Goal: Task Accomplishment & Management: Complete application form

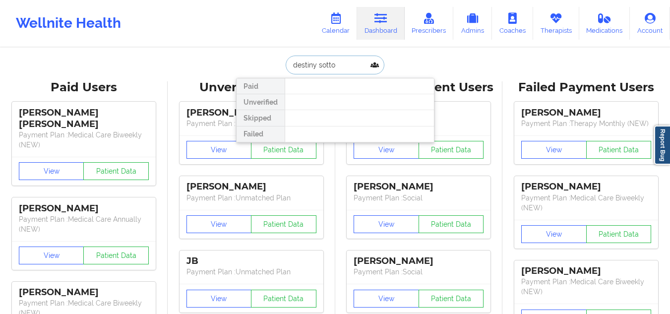
type input "[PERSON_NAME]"
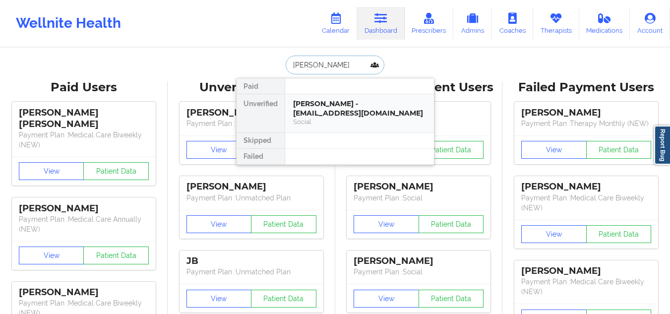
click at [345, 105] on div "[PERSON_NAME] - [EMAIL_ADDRESS][DOMAIN_NAME]" at bounding box center [359, 108] width 133 height 18
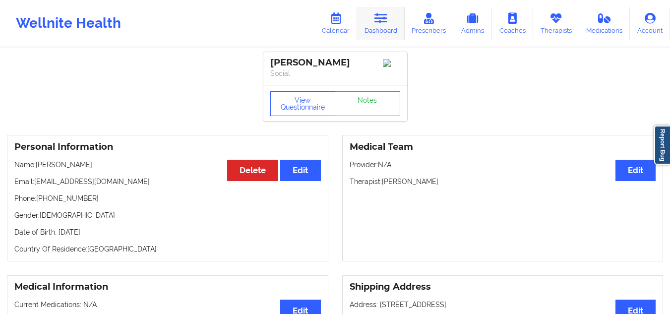
click at [386, 20] on icon at bounding box center [380, 18] width 13 height 11
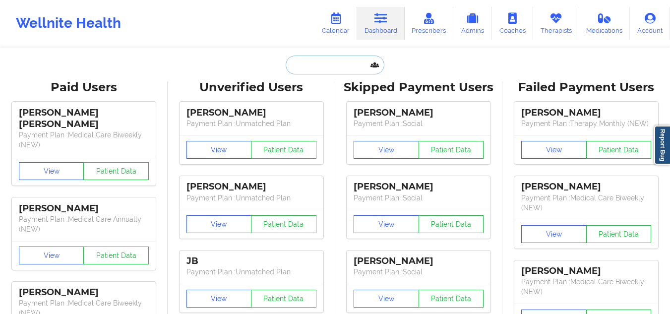
click at [332, 67] on input "text" at bounding box center [335, 65] width 98 height 19
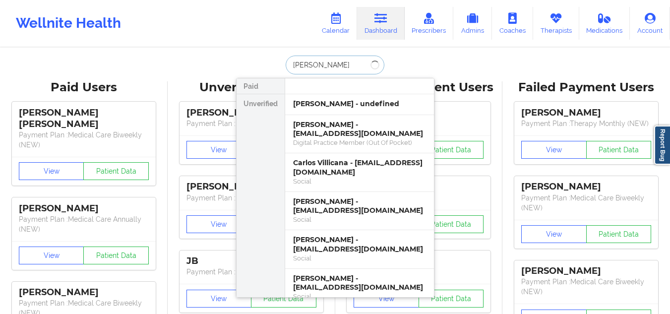
type input "CARLOS mADRID"
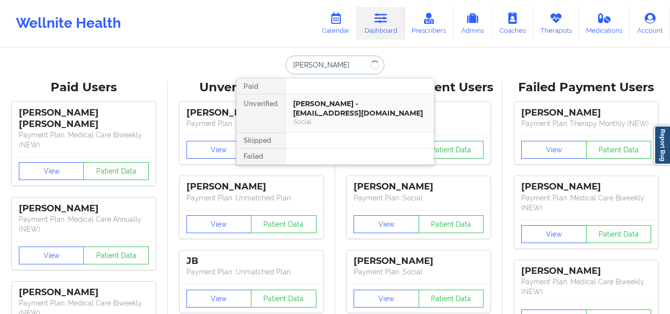
click at [346, 116] on div "Carlos Madrid - madridcarlos.a@gmail.com" at bounding box center [359, 108] width 133 height 18
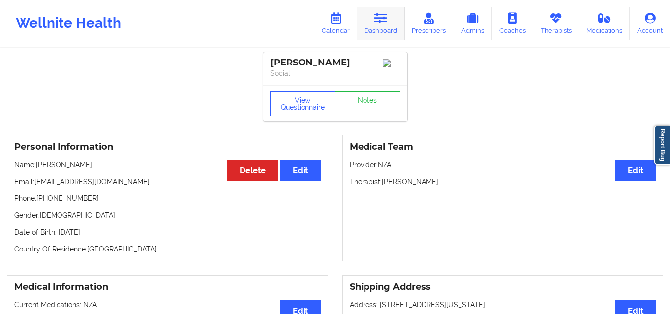
click at [375, 26] on link "Dashboard" at bounding box center [381, 23] width 48 height 33
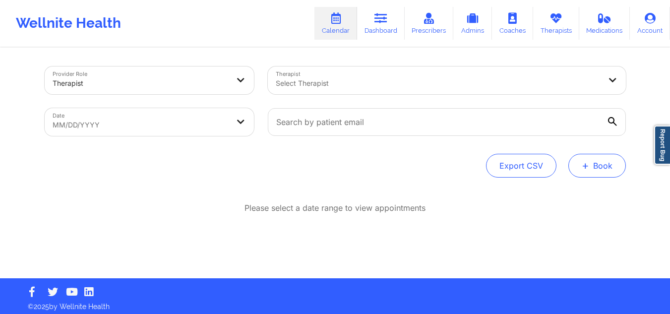
click at [598, 171] on button "+ Book" at bounding box center [597, 166] width 58 height 24
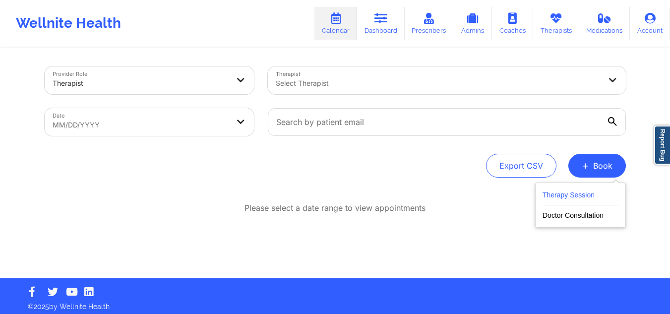
click at [559, 196] on button "Therapy Session" at bounding box center [581, 197] width 76 height 16
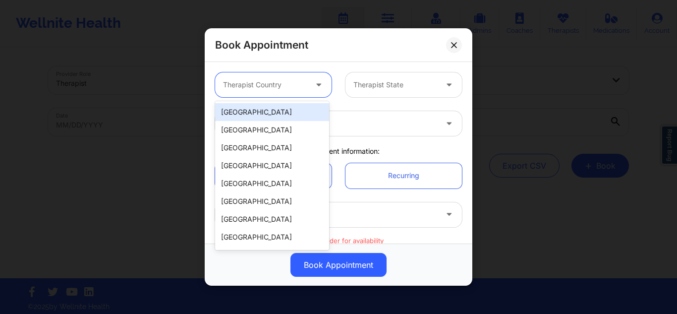
click at [279, 89] on div at bounding box center [265, 85] width 84 height 12
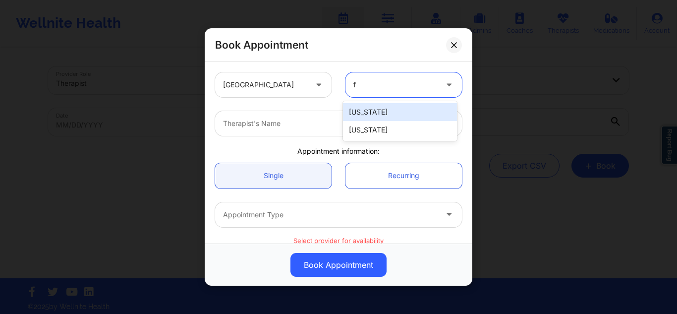
type input "fl"
click at [370, 111] on div "[US_STATE]" at bounding box center [400, 112] width 114 height 18
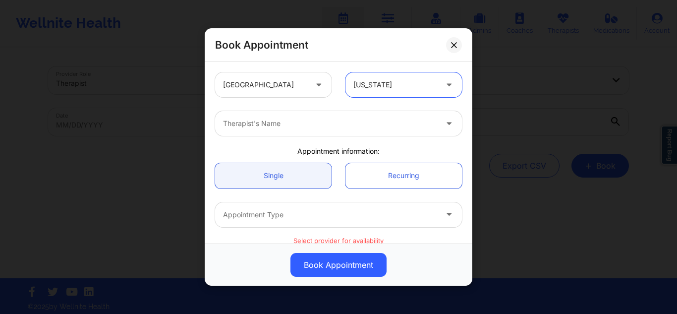
click at [312, 124] on div at bounding box center [330, 124] width 214 height 12
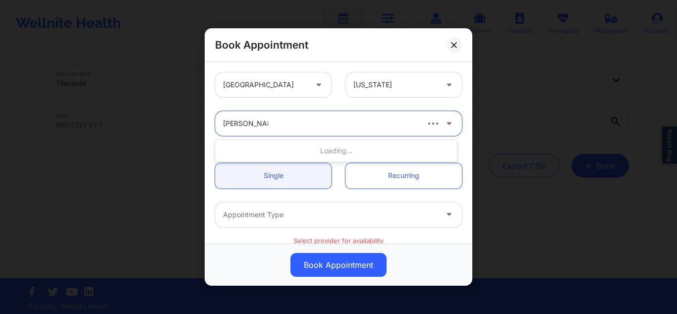
type input "[PERSON_NAME]"
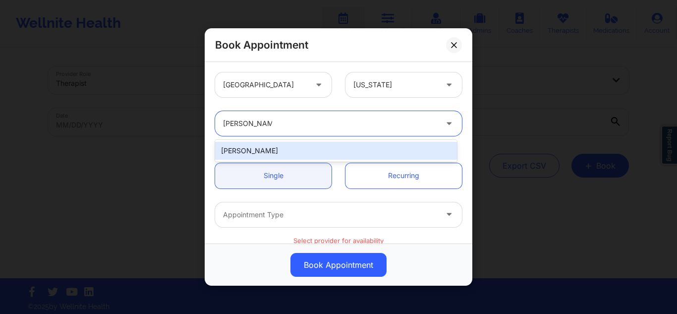
click at [308, 147] on div "[PERSON_NAME]" at bounding box center [336, 151] width 242 height 18
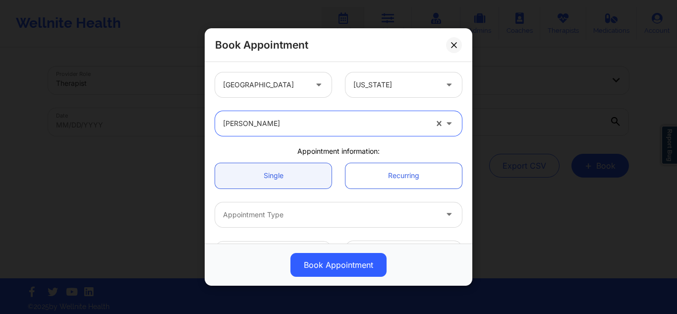
scroll to position [149, 0]
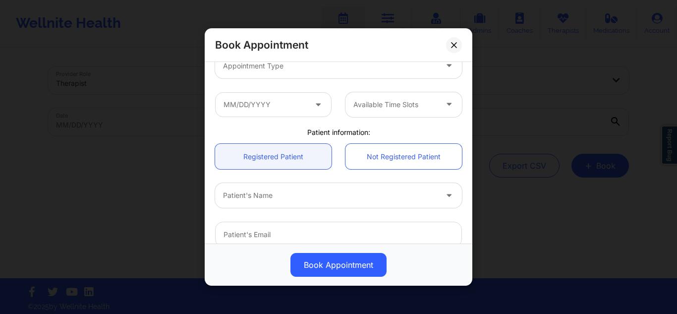
click at [295, 195] on div at bounding box center [330, 195] width 214 height 12
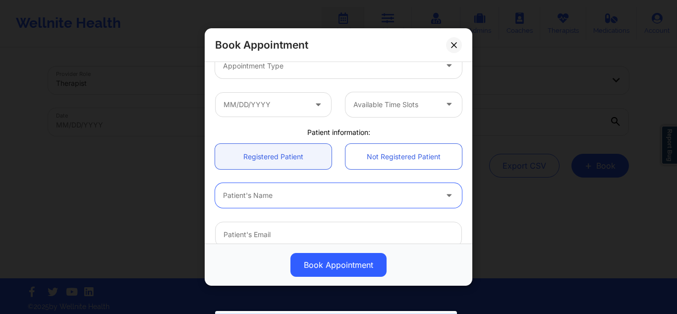
scroll to position [50, 0]
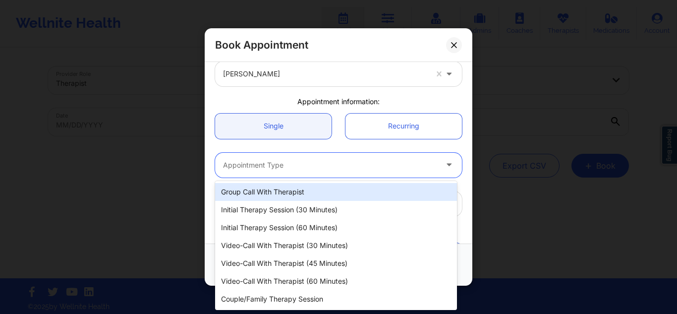
click at [292, 171] on div at bounding box center [330, 165] width 214 height 12
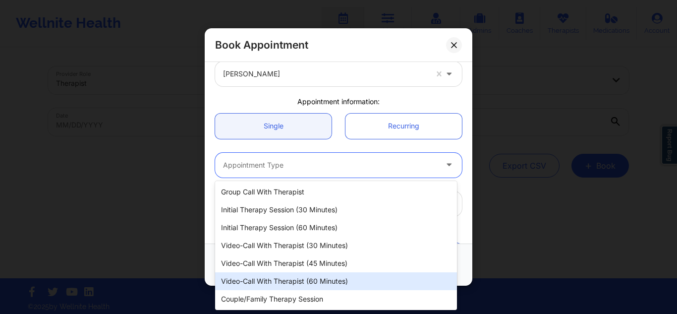
click at [300, 284] on div "Video-Call with Therapist (60 minutes)" at bounding box center [336, 281] width 242 height 18
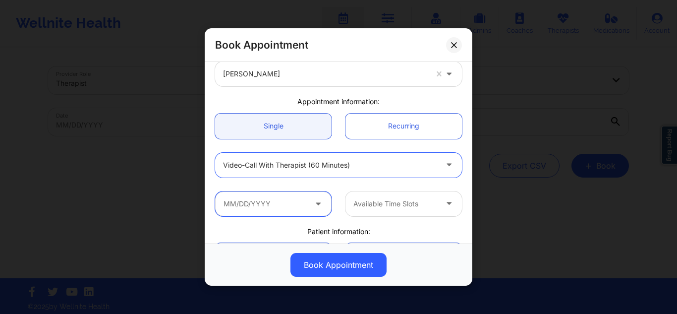
click at [276, 211] on input "text" at bounding box center [273, 203] width 117 height 25
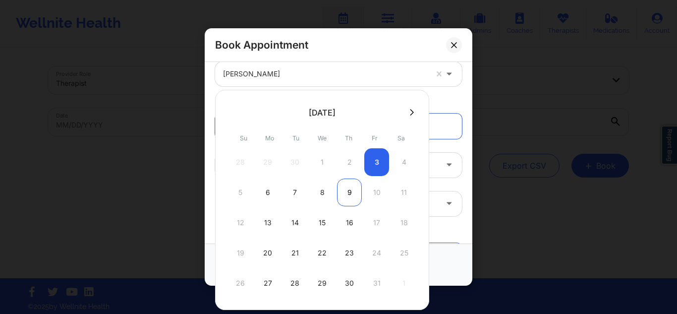
click at [347, 195] on div "9" at bounding box center [349, 193] width 25 height 28
type input "[DATE]"
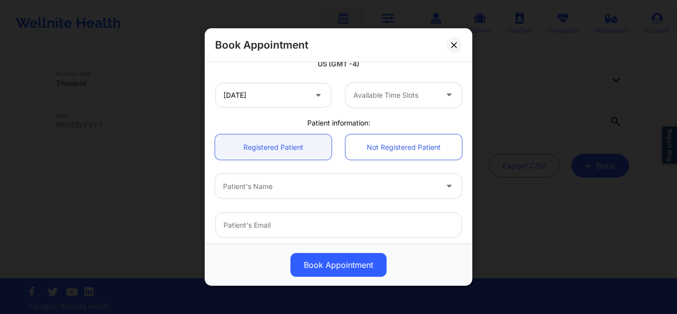
scroll to position [248, 0]
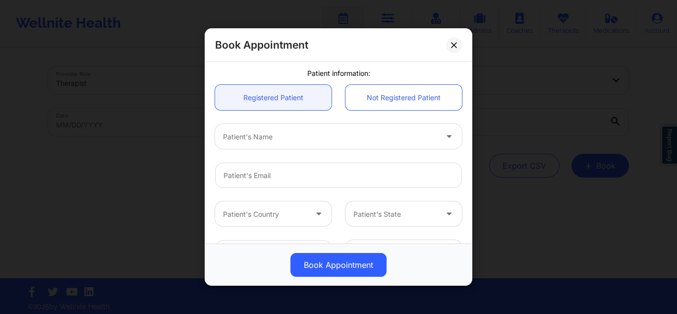
click at [355, 132] on div at bounding box center [330, 136] width 214 height 12
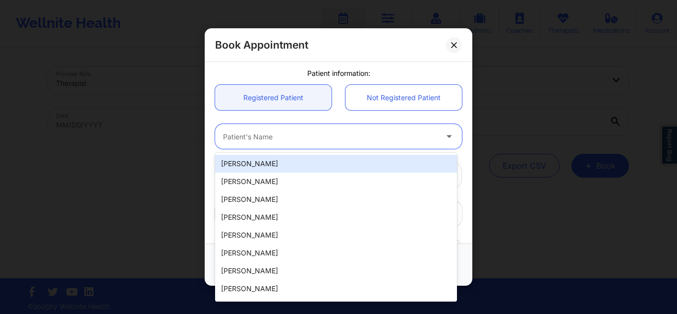
paste input "[PERSON_NAME]"
type input "[PERSON_NAME]"
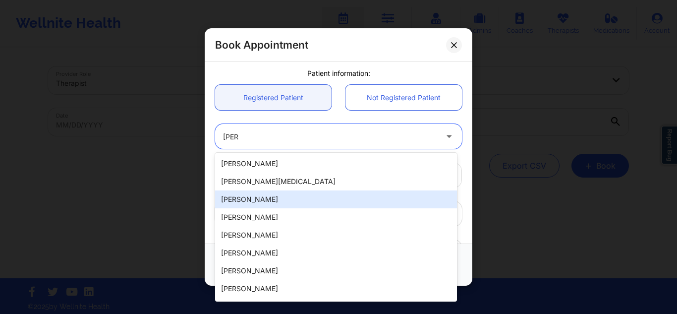
click at [327, 193] on div "[PERSON_NAME]" at bounding box center [336, 199] width 242 height 18
type input "[EMAIL_ADDRESS][DOMAIN_NAME]"
type input "[PHONE_NUMBER]"
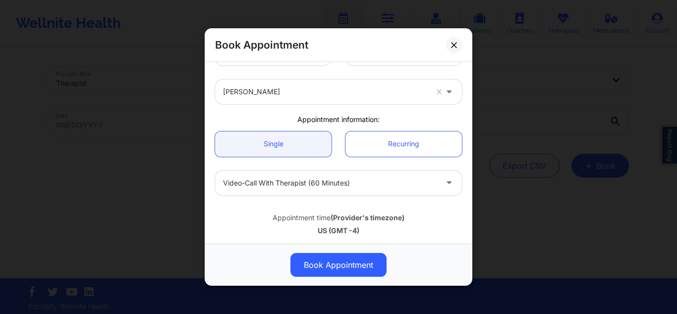
scroll to position [131, 0]
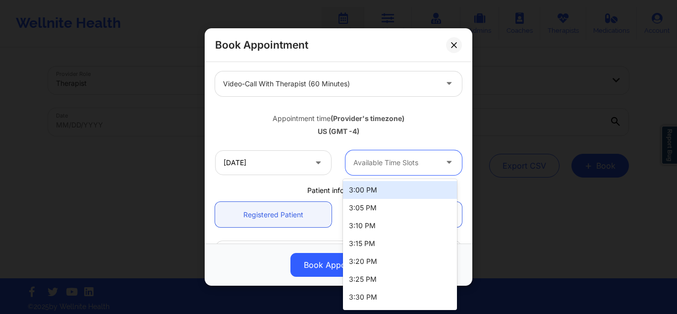
click at [374, 159] on div at bounding box center [396, 163] width 84 height 12
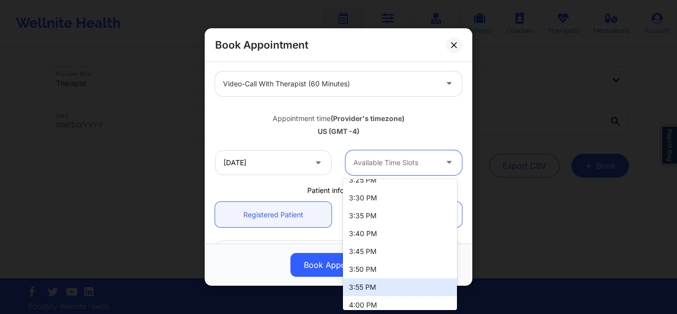
scroll to position [105, 0]
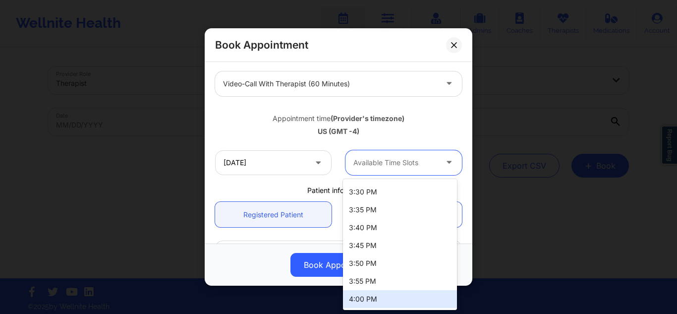
click at [369, 293] on div "4:00 PM" at bounding box center [400, 299] width 114 height 18
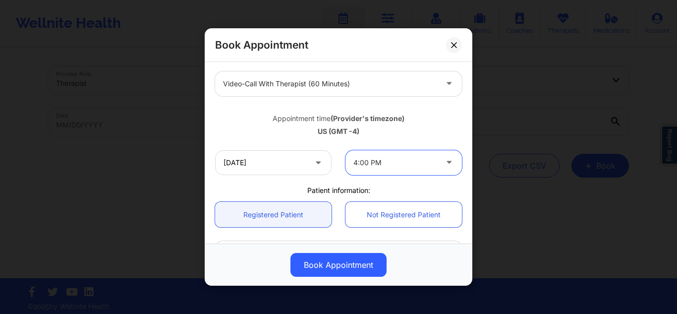
scroll to position [280, 0]
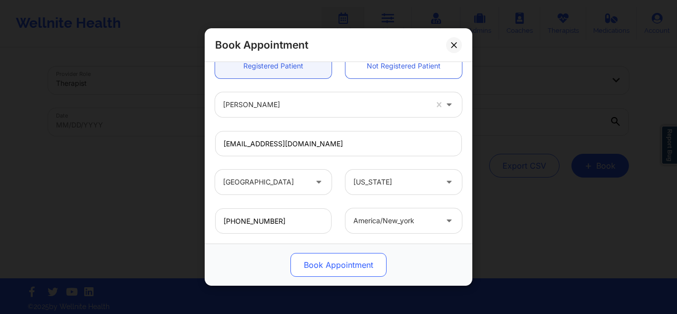
click at [341, 258] on button "Book Appointment" at bounding box center [339, 265] width 96 height 24
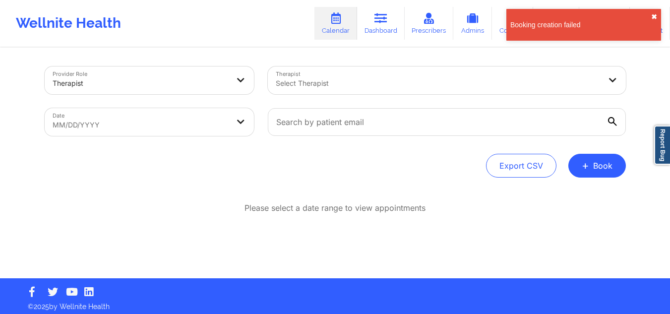
click at [652, 14] on button "✖︎" at bounding box center [654, 17] width 6 height 8
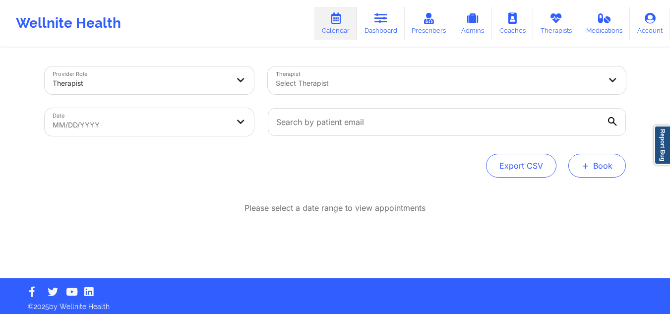
click at [613, 172] on button "+ Book" at bounding box center [597, 166] width 58 height 24
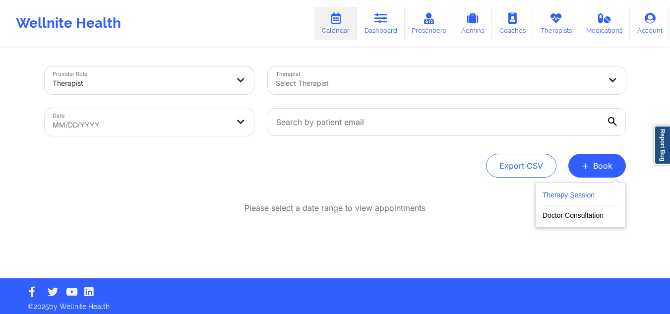
click at [563, 190] on button "Therapy Session" at bounding box center [581, 197] width 76 height 16
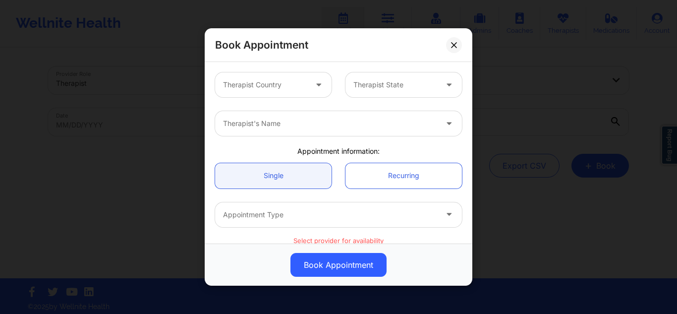
click at [294, 84] on div at bounding box center [265, 85] width 84 height 12
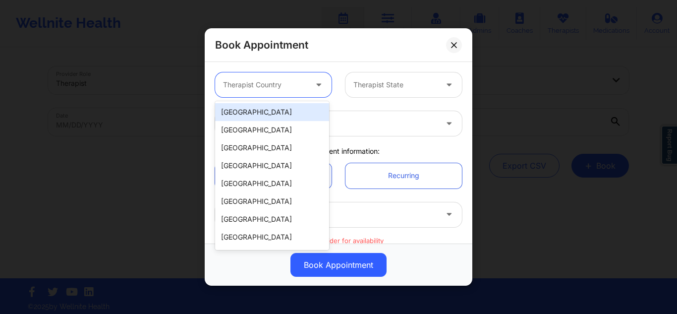
click at [297, 116] on div "[GEOGRAPHIC_DATA]" at bounding box center [272, 112] width 114 height 18
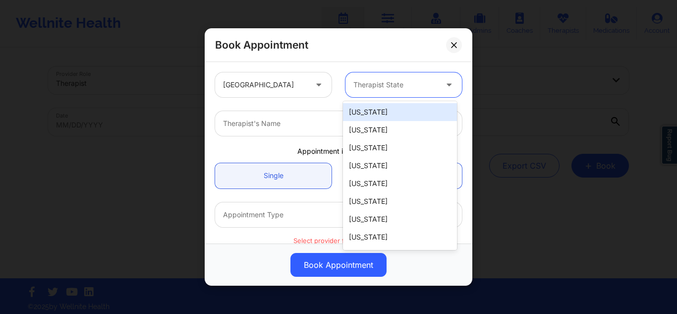
click at [403, 83] on div at bounding box center [396, 85] width 84 height 12
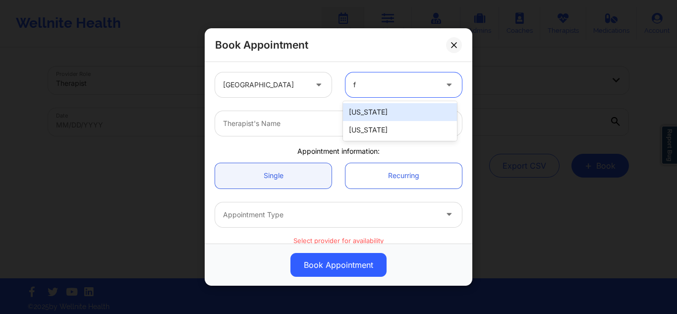
type input "fl"
click at [392, 110] on div "[US_STATE]" at bounding box center [400, 112] width 114 height 18
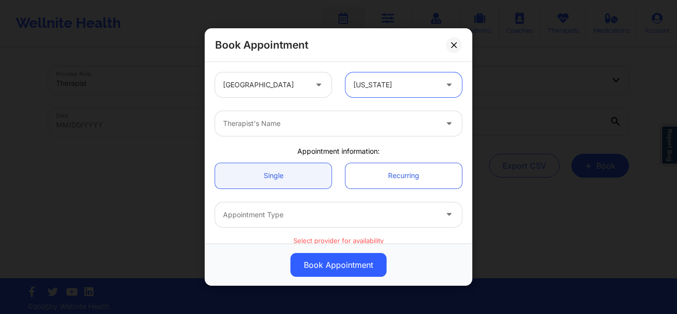
click at [272, 123] on div at bounding box center [330, 124] width 214 height 12
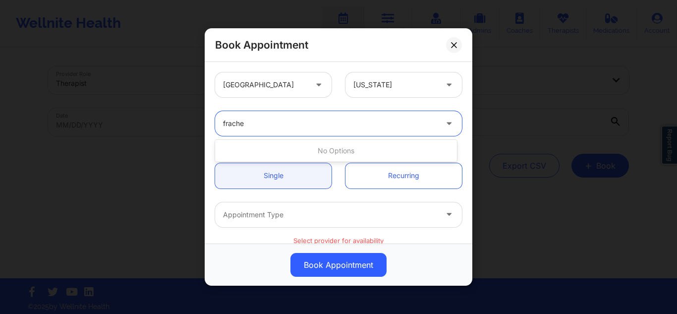
click at [232, 126] on input "frache" at bounding box center [234, 124] width 23 height 10
type input "franche"
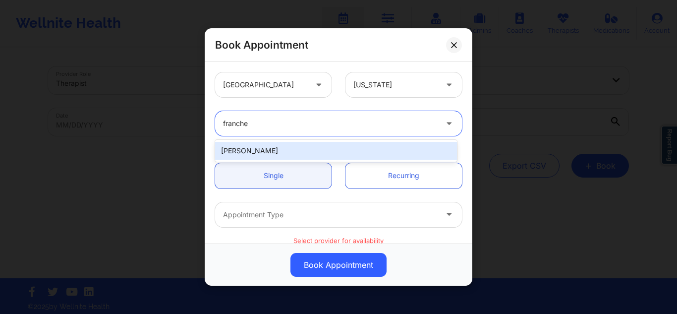
click at [256, 155] on div "[PERSON_NAME]" at bounding box center [336, 151] width 242 height 18
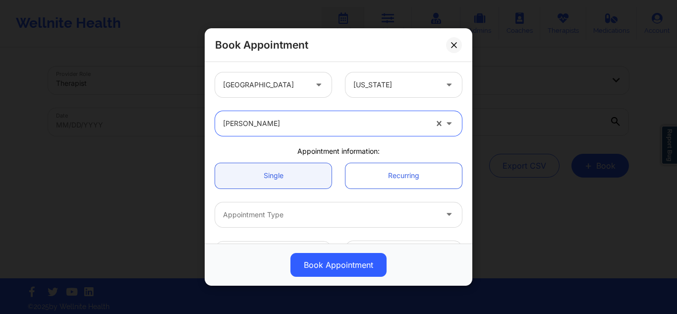
scroll to position [99, 0]
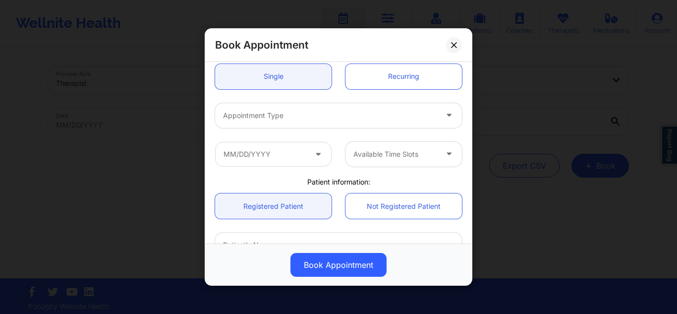
click at [276, 110] on div at bounding box center [330, 116] width 214 height 12
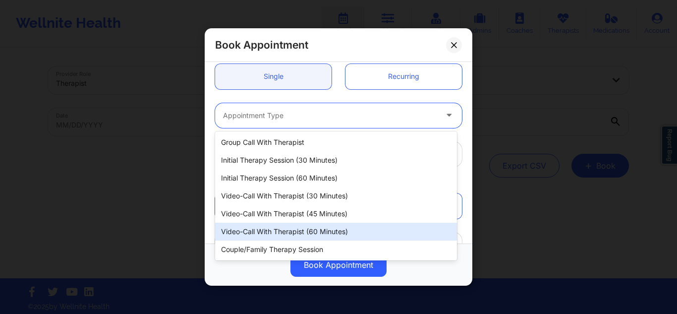
click at [278, 227] on div "Video-Call with Therapist (60 minutes)" at bounding box center [336, 232] width 242 height 18
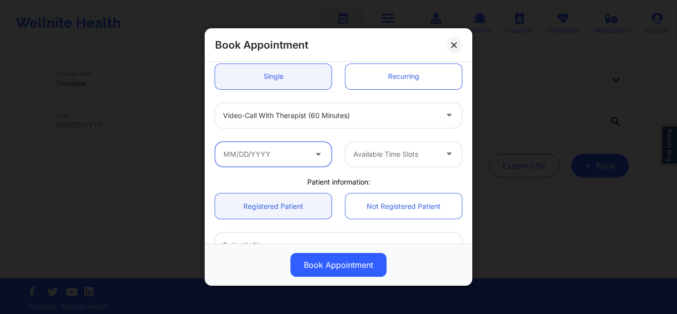
click at [288, 164] on input "text" at bounding box center [273, 153] width 117 height 25
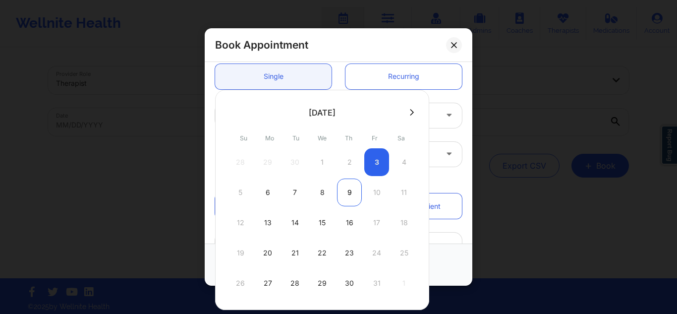
click at [350, 193] on div "9" at bounding box center [349, 193] width 25 height 28
type input "[DATE]"
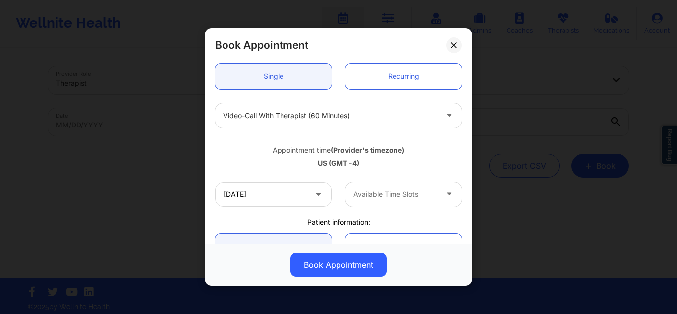
click at [407, 199] on div at bounding box center [396, 194] width 84 height 12
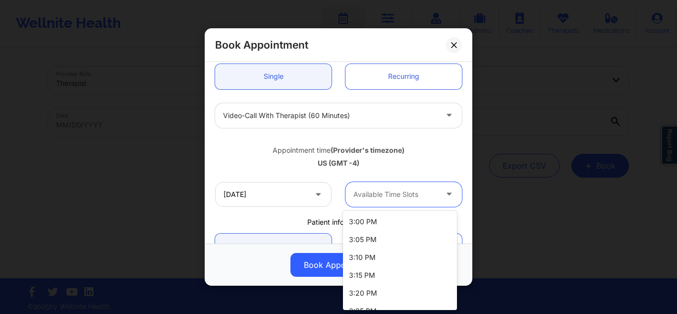
scroll to position [137, 0]
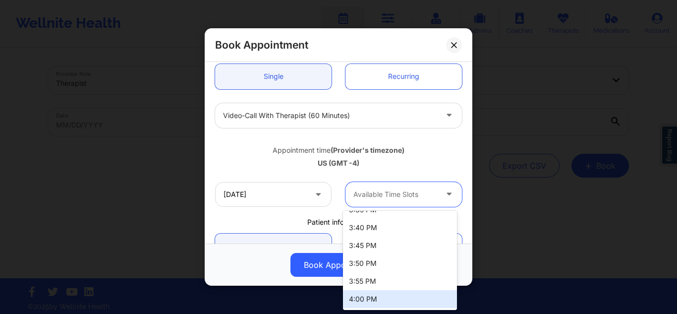
click at [380, 296] on div "4:00 PM" at bounding box center [400, 299] width 114 height 18
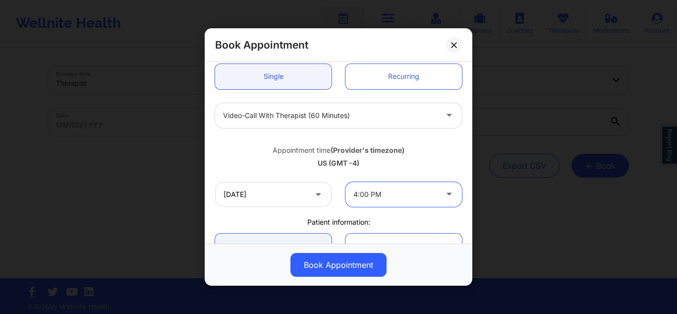
scroll to position [198, 0]
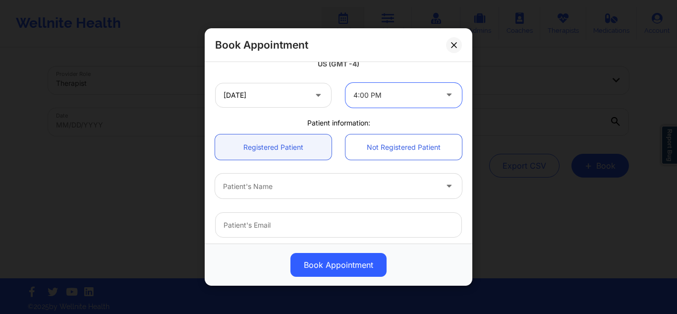
click at [295, 191] on div at bounding box center [330, 186] width 214 height 12
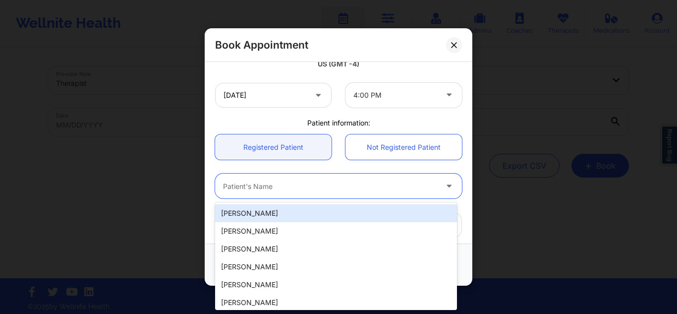
click at [238, 193] on div "Patient's Name" at bounding box center [326, 186] width 223 height 25
type input "[PERSON_NAME]"
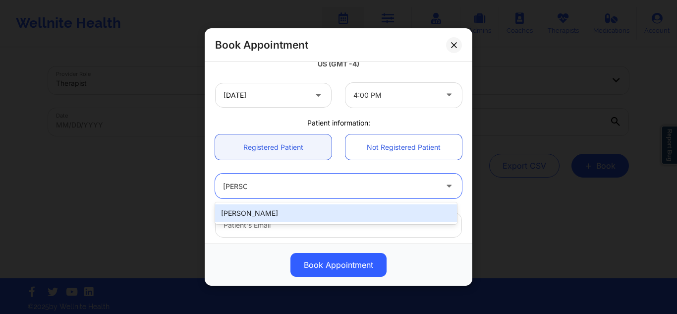
click at [271, 218] on div "[PERSON_NAME]" at bounding box center [336, 213] width 242 height 18
type input "[EMAIL_ADDRESS][DOMAIN_NAME]"
type input "[PHONE_NUMBER]"
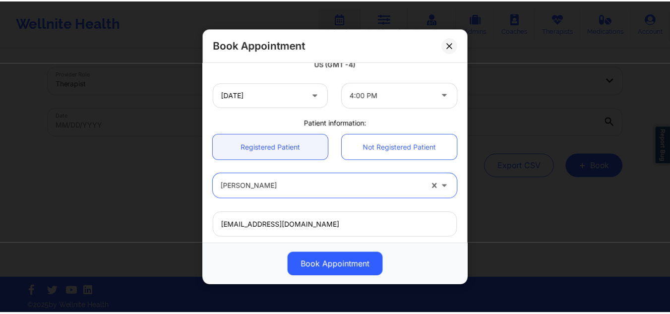
scroll to position [248, 0]
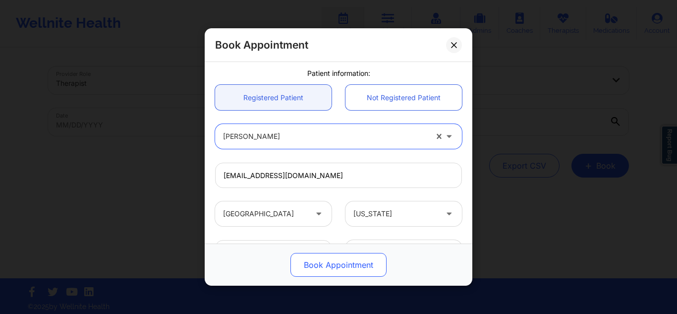
click at [342, 258] on button "Book Appointment" at bounding box center [339, 265] width 96 height 24
